Goal: Task Accomplishment & Management: Manage account settings

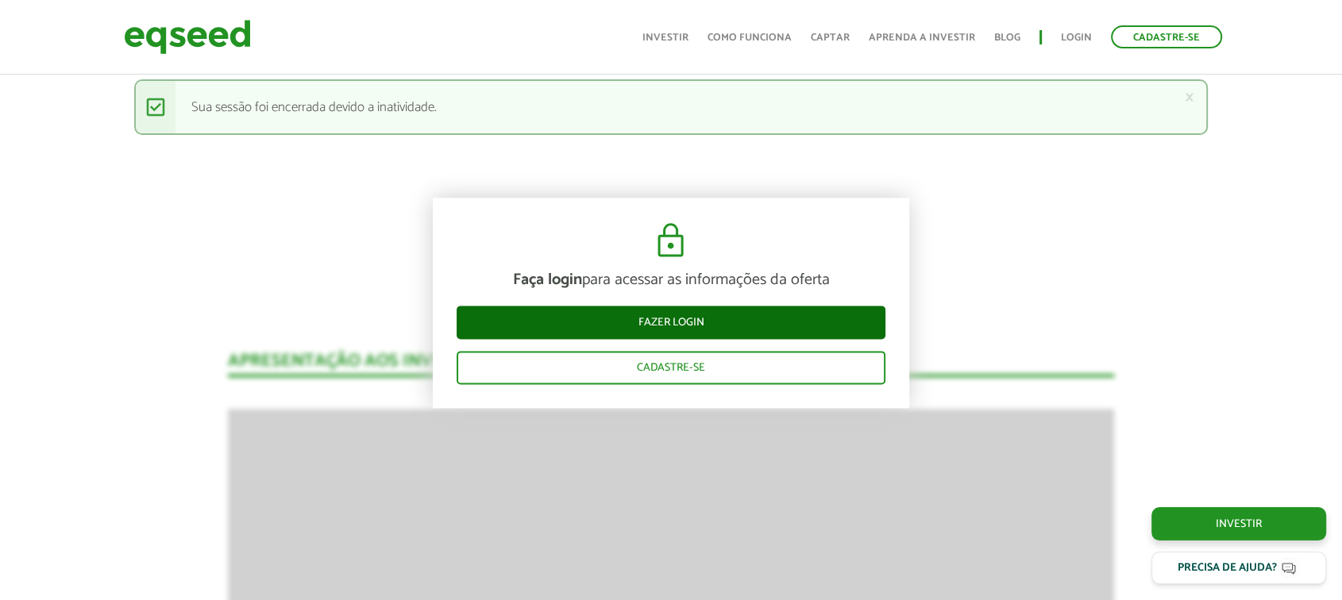
drag, startPoint x: 692, startPoint y: 303, endPoint x: 686, endPoint y: 314, distance: 13.5
click at [690, 305] on div "Faça login para acessar as informações da oferta Fazer login Cadastre-se" at bounding box center [671, 303] width 476 height 210
click at [684, 325] on link "Fazer login" at bounding box center [671, 322] width 429 height 33
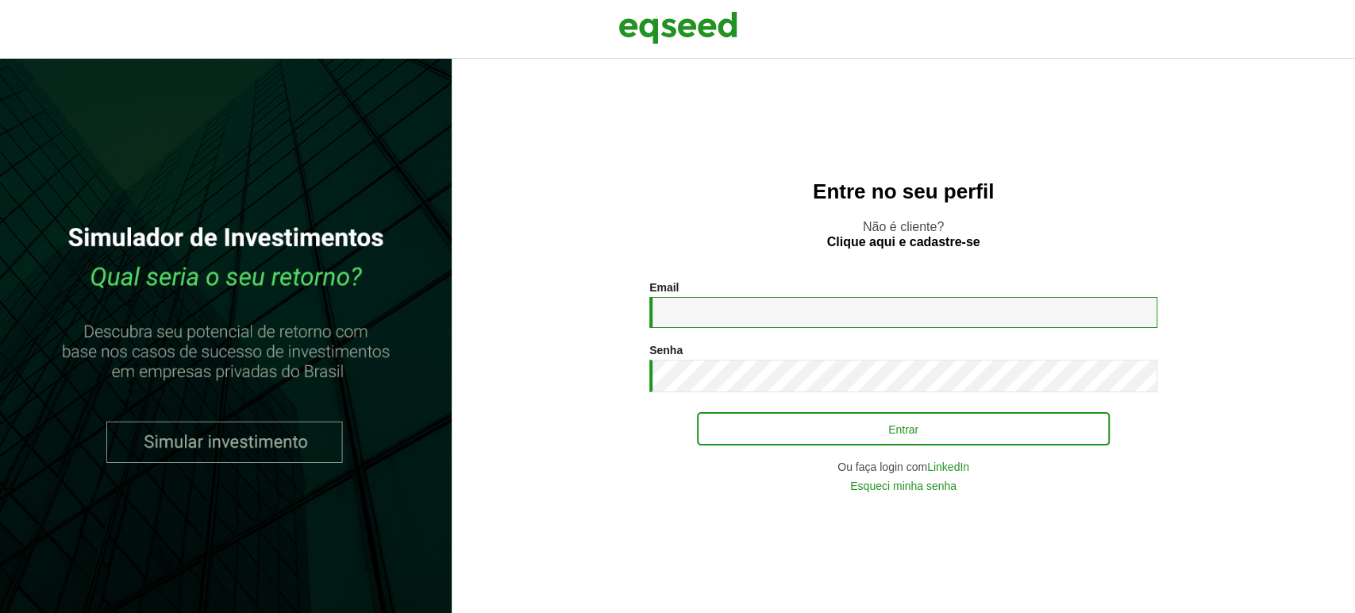
type input "**********"
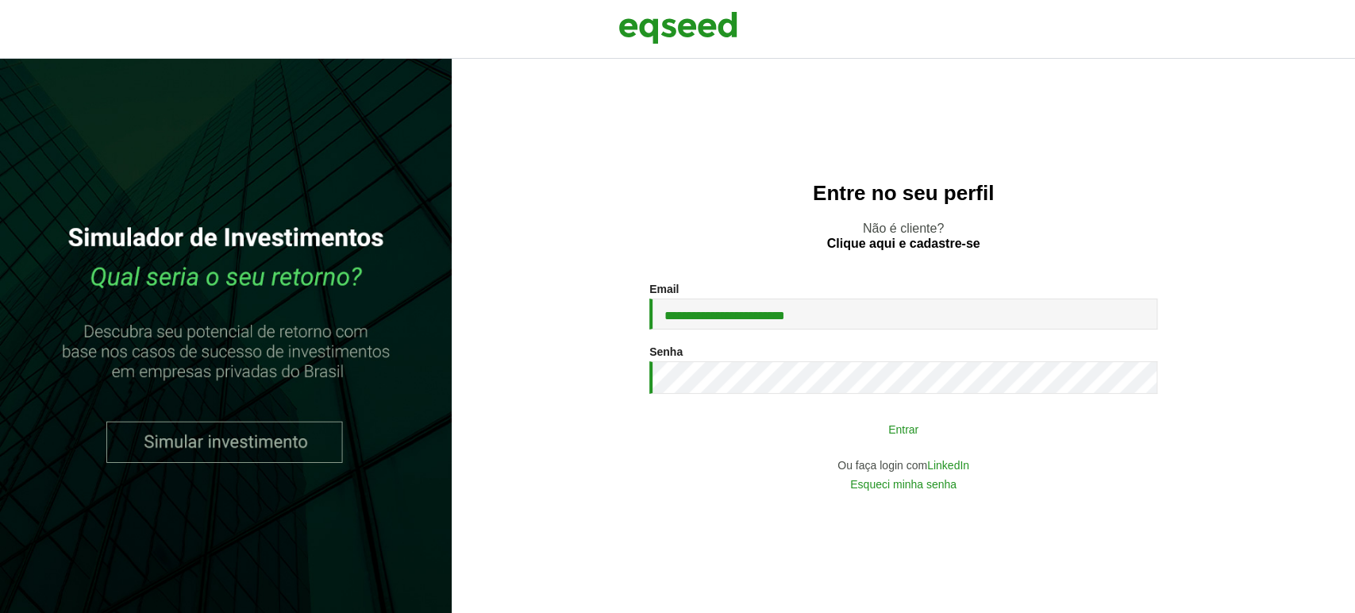
click at [786, 430] on button "Entrar" at bounding box center [903, 429] width 413 height 30
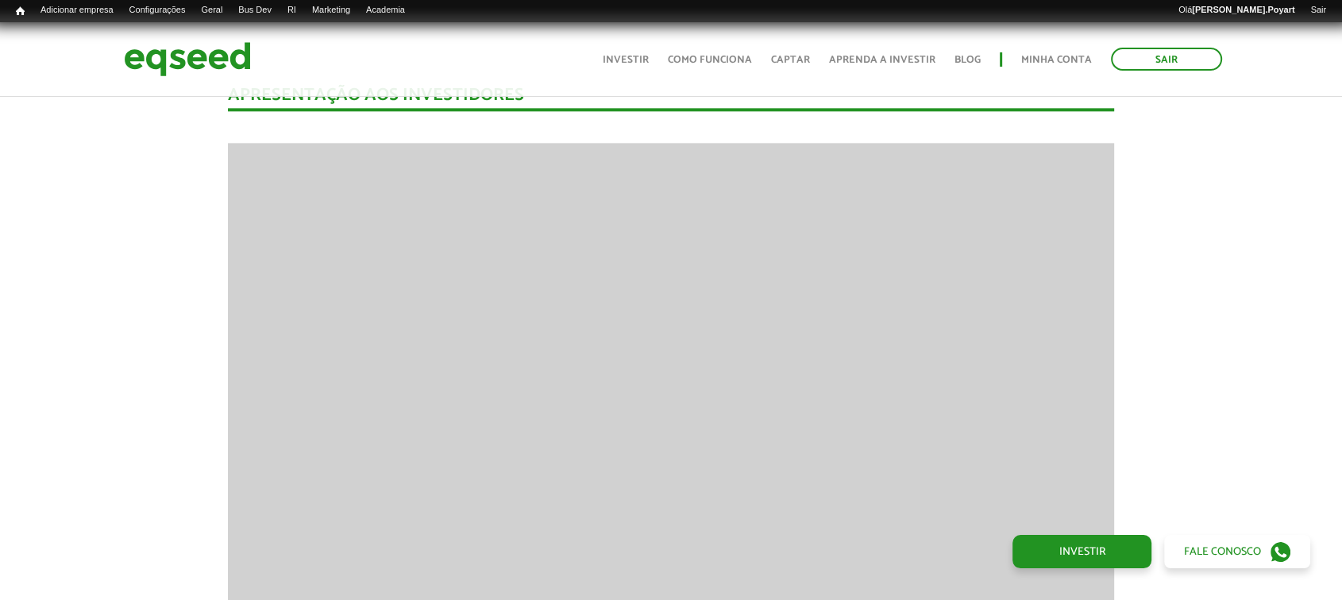
scroll to position [1794, 0]
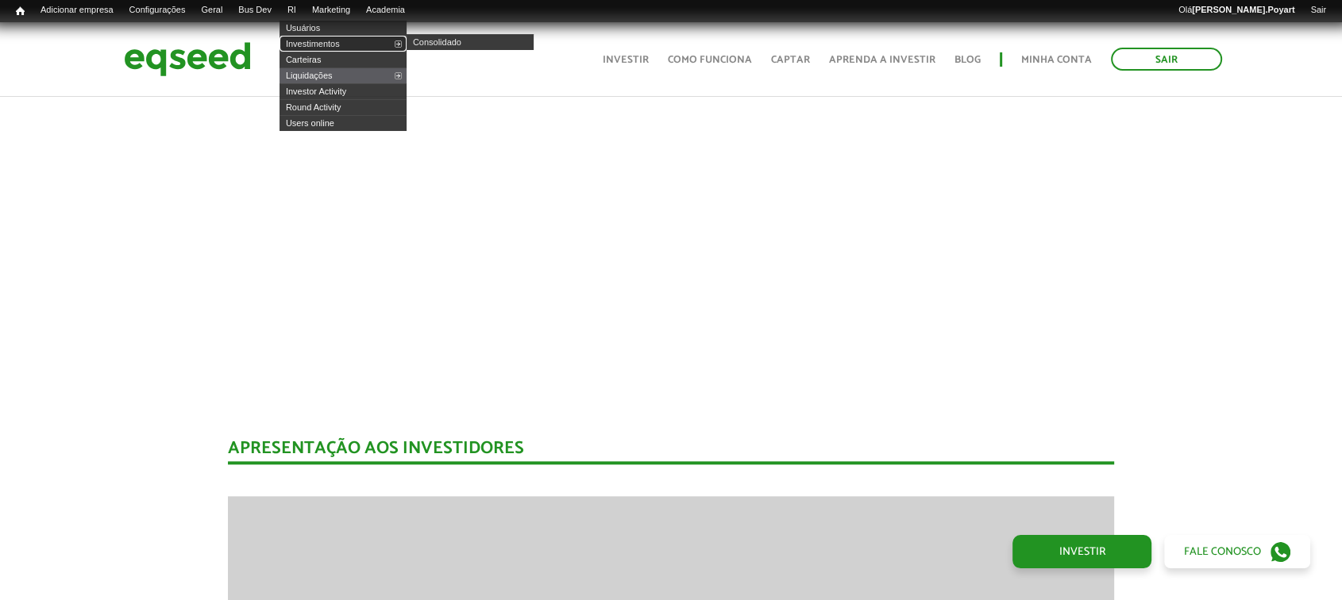
click at [324, 37] on link "Investimentos" at bounding box center [342, 44] width 127 height 16
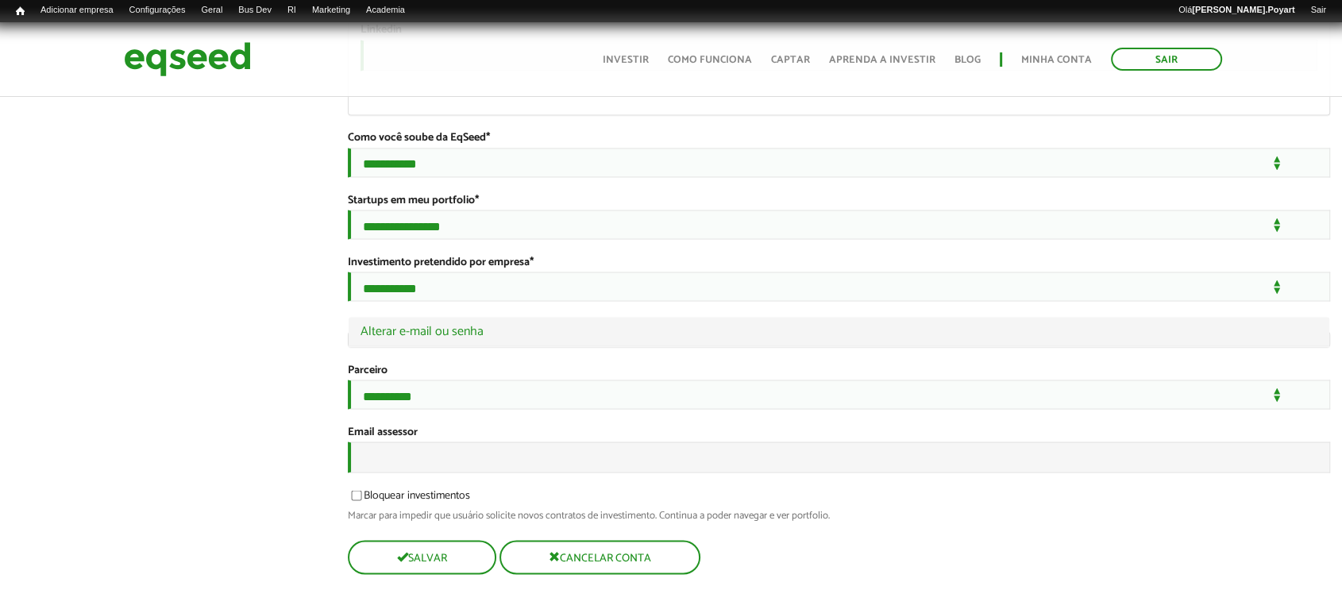
scroll to position [3038, 0]
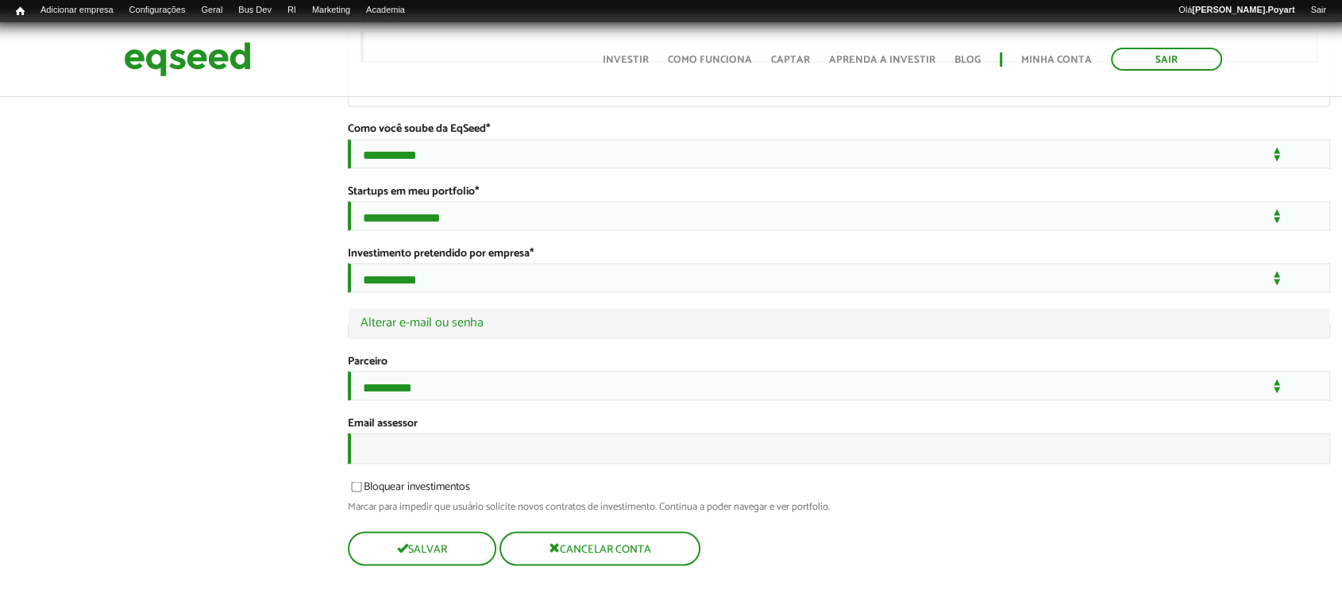
type input "**********"
click at [368, 437] on input "Email assessor" at bounding box center [839, 448] width 983 height 31
type input "**********"
click at [444, 547] on button "Salvar" at bounding box center [420, 548] width 145 height 31
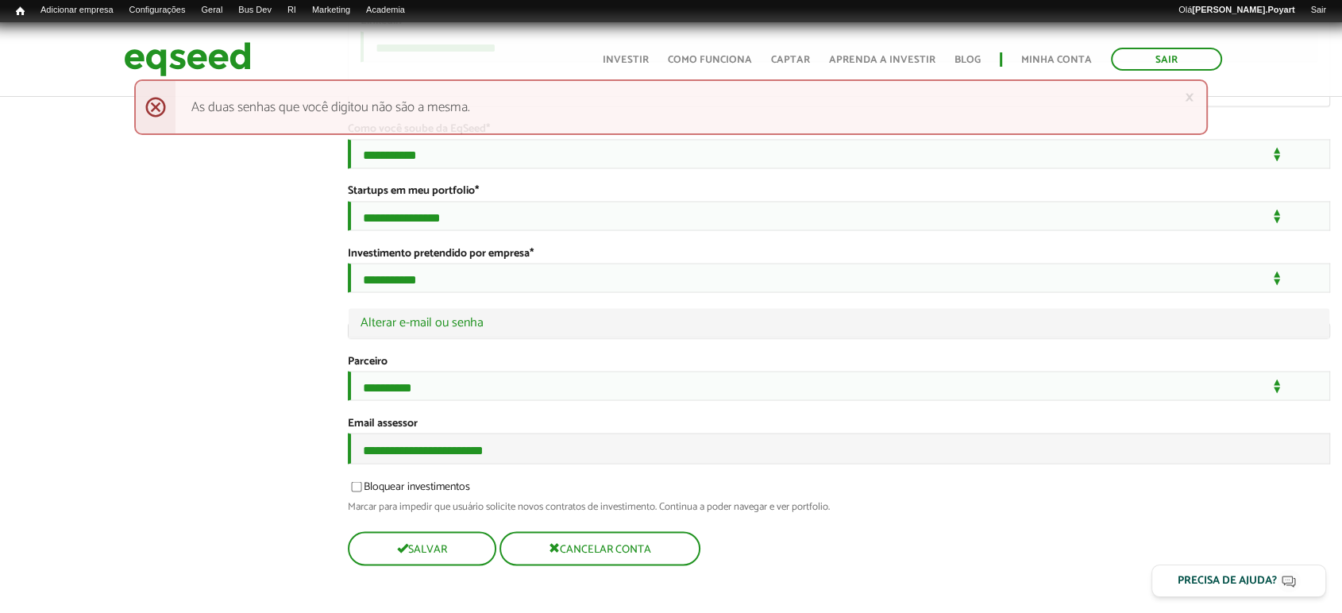
scroll to position [3037, 0]
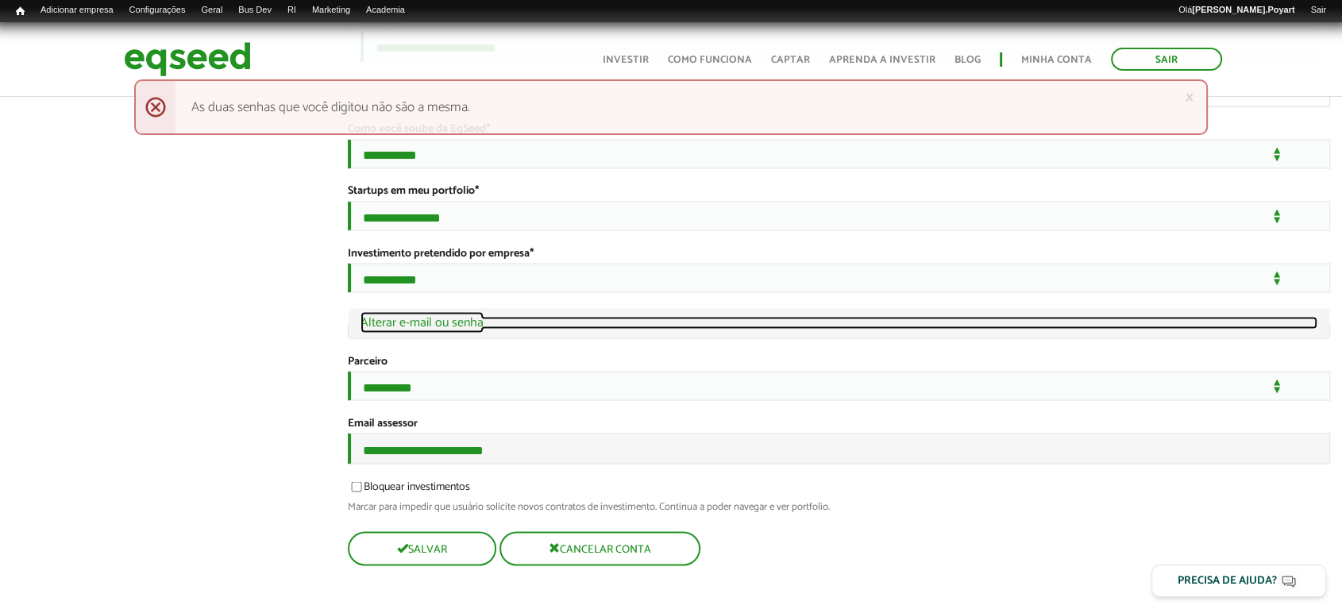
click at [381, 316] on link "Ocultar Alterar e-mail ou senha" at bounding box center [839, 322] width 958 height 13
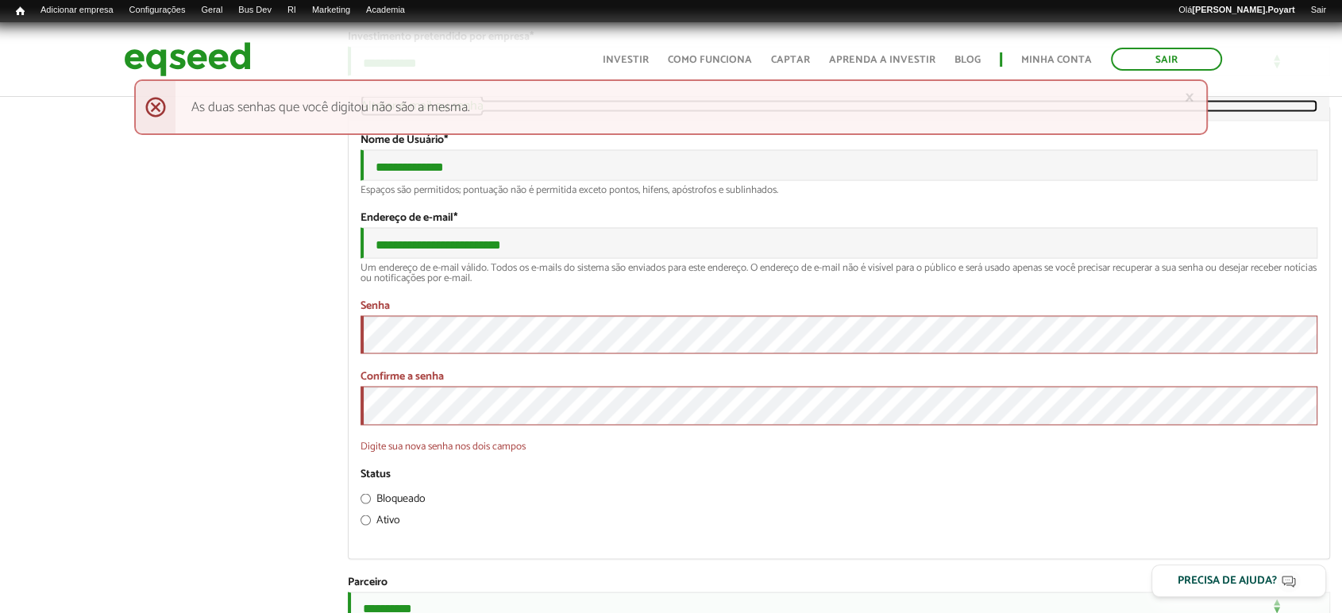
scroll to position [3246, 0]
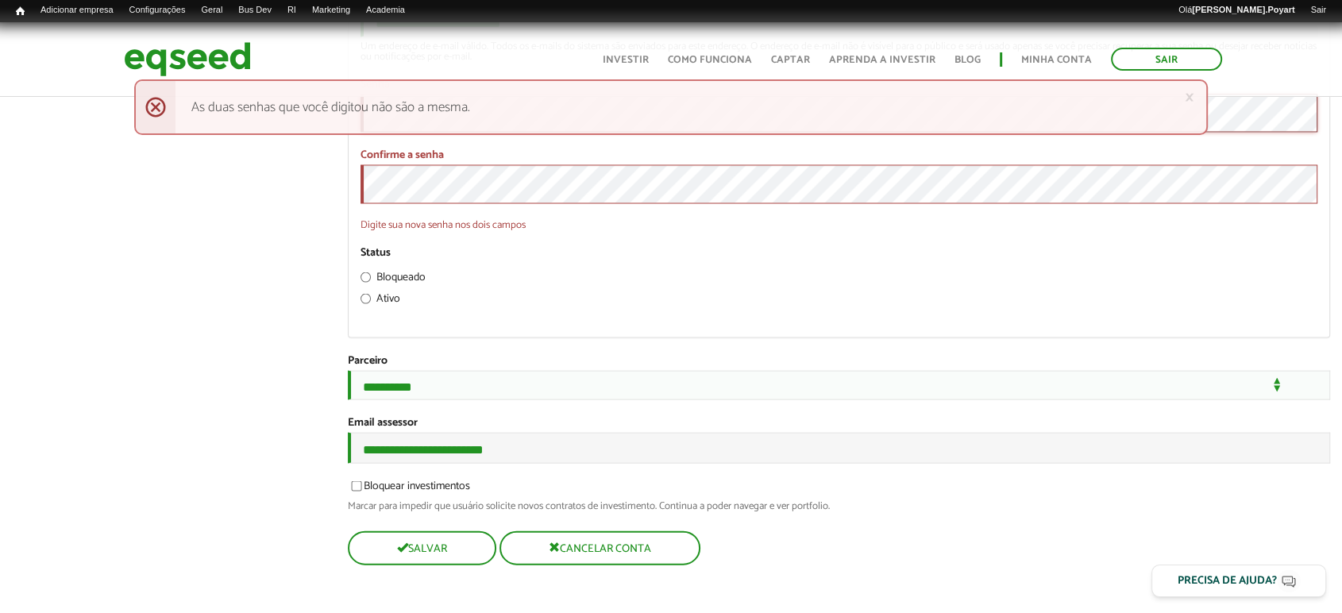
scroll to position [3494, 0]
click at [417, 551] on button "Salvar" at bounding box center [420, 548] width 145 height 31
